Goal: Transaction & Acquisition: Purchase product/service

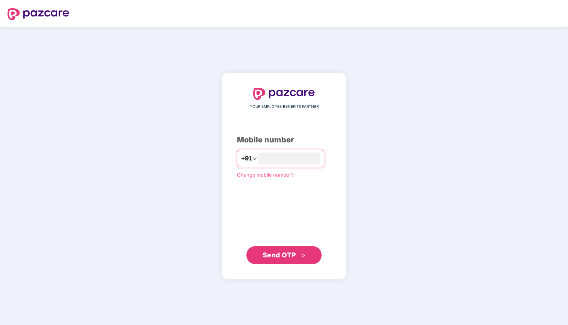
type input "**********"
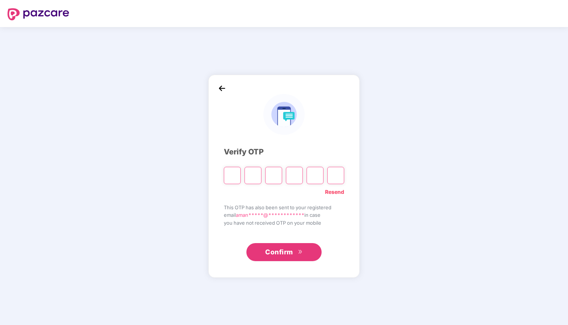
paste input "*"
type input "*"
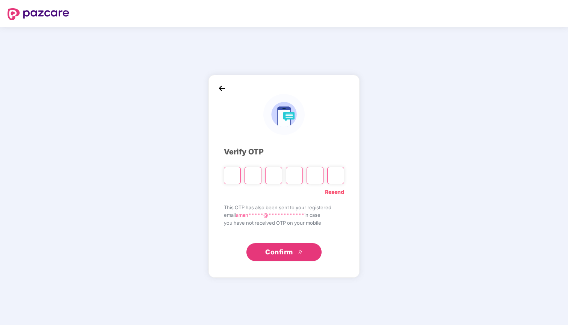
type input "*"
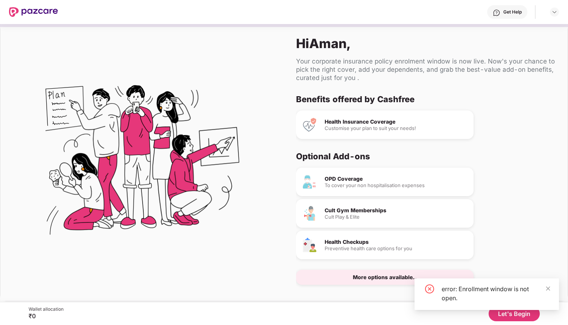
click at [369, 188] on div "To cover your non hospitalisation expenses" at bounding box center [395, 185] width 143 height 5
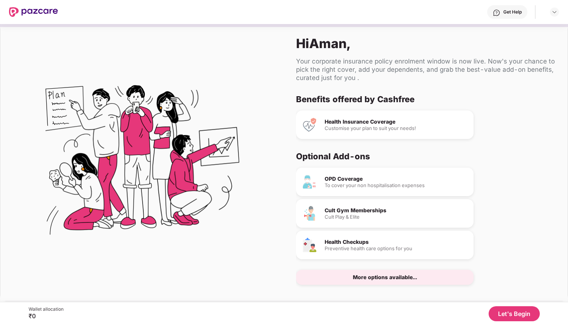
click at [513, 311] on button "Let's Begin" at bounding box center [513, 313] width 51 height 15
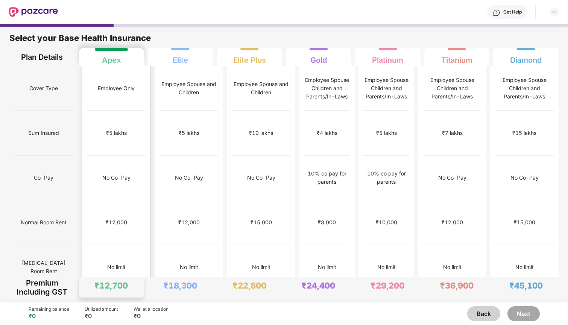
click at [96, 245] on div "No limit" at bounding box center [116, 267] width 59 height 45
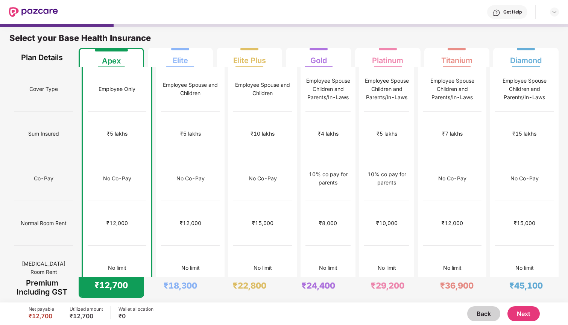
click at [477, 312] on button "Back" at bounding box center [483, 313] width 33 height 15
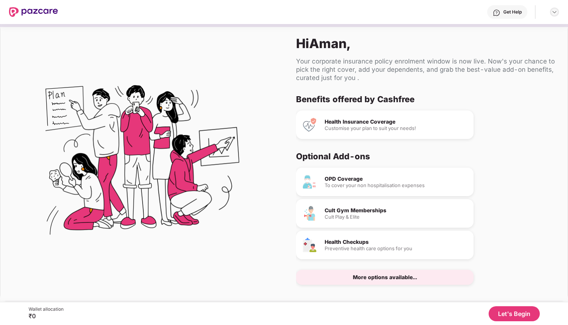
click at [554, 12] on img at bounding box center [554, 12] width 6 height 6
click at [348, 123] on div "Health Insurance Coverage" at bounding box center [395, 121] width 143 height 5
click at [354, 173] on div "OPD Coverage To cover your non hospitalisation expenses" at bounding box center [384, 182] width 177 height 29
click at [366, 276] on div "More options available..." at bounding box center [385, 277] width 64 height 5
click at [510, 314] on button "Let's Begin" at bounding box center [513, 313] width 51 height 15
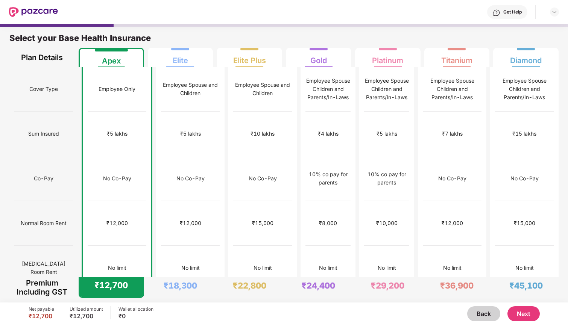
click at [515, 313] on button "Next" at bounding box center [523, 313] width 32 height 15
click at [13, 8] on img at bounding box center [33, 12] width 49 height 10
click at [34, 12] on img at bounding box center [33, 12] width 49 height 10
